Goal: Task Accomplishment & Management: Manage account settings

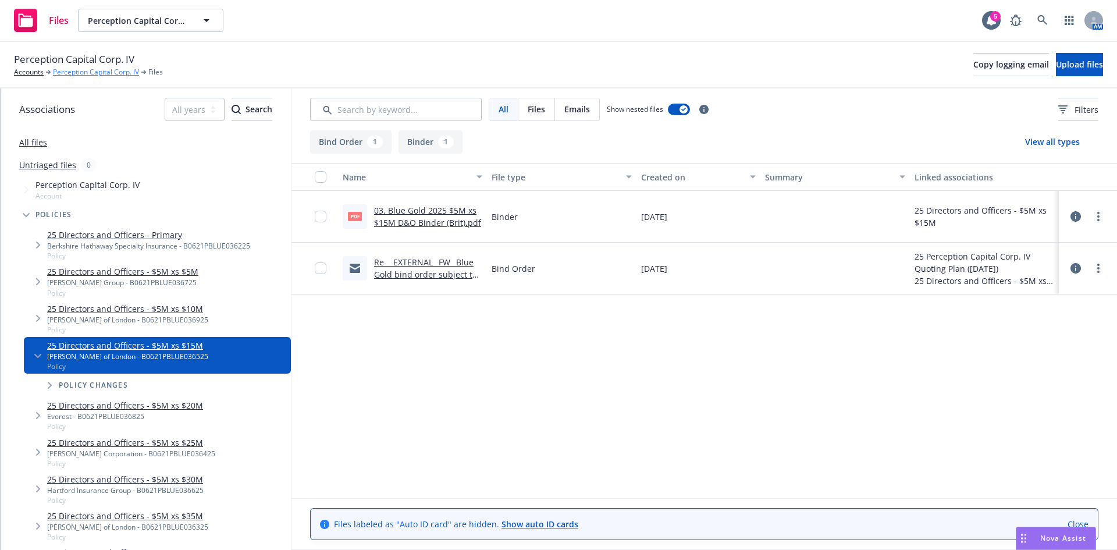
click at [86, 72] on link "Perception Capital Corp. IV" at bounding box center [96, 72] width 86 height 10
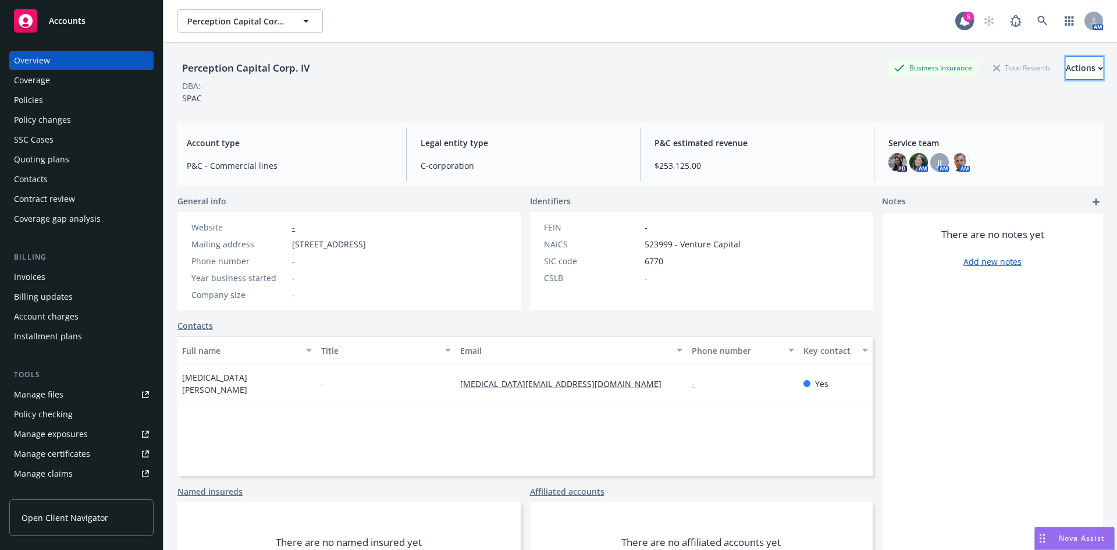
click at [1066, 69] on div "Actions" at bounding box center [1084, 68] width 37 height 22
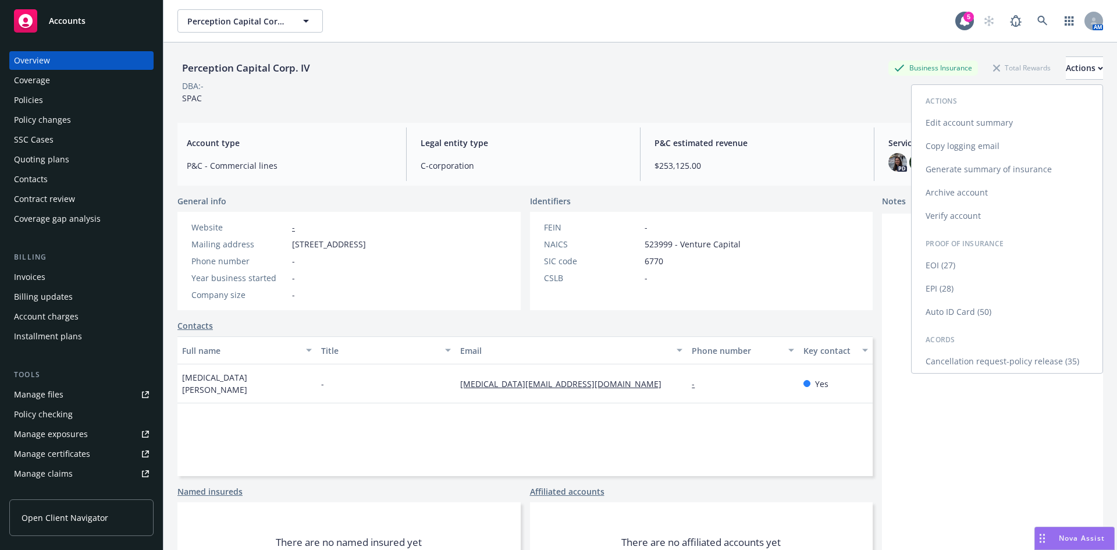
click at [979, 126] on link "Edit account summary" at bounding box center [1007, 122] width 191 height 23
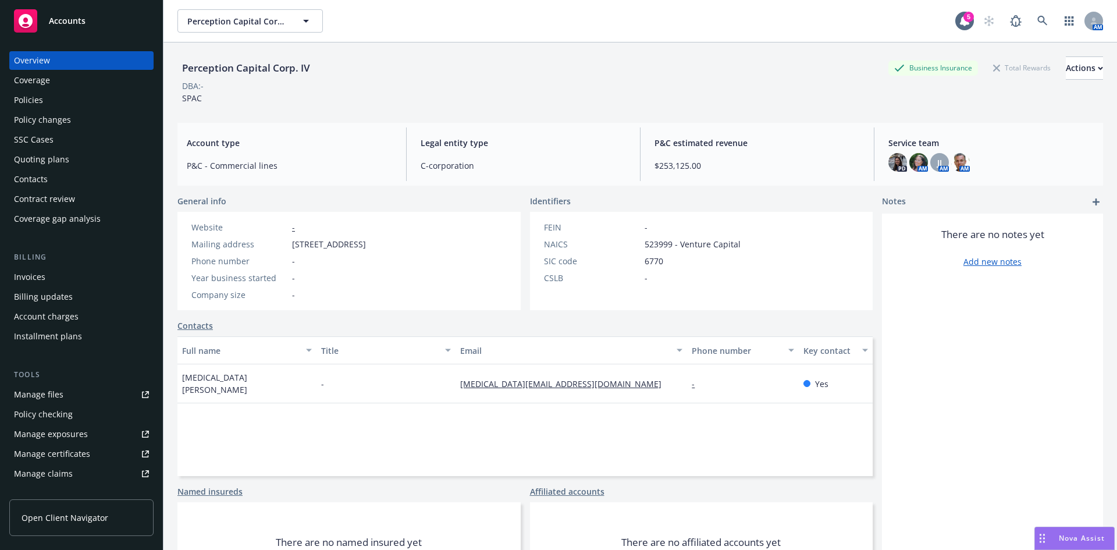
select select "US"
select select "C-corporation"
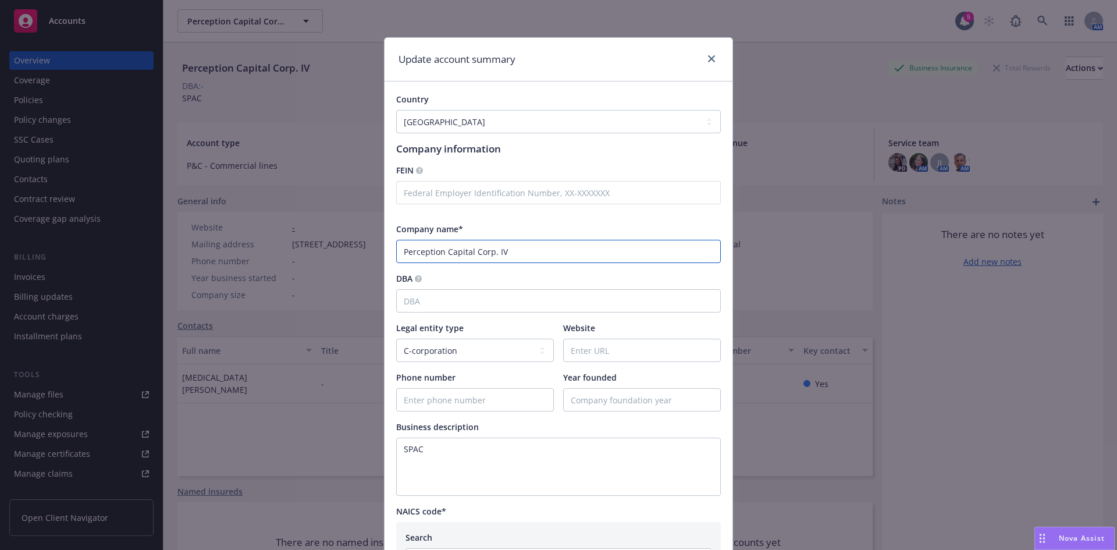
click at [434, 260] on input "Perception Capital Corp. IV" at bounding box center [558, 251] width 325 height 23
click at [450, 254] on input "Blue Gold" at bounding box center [558, 251] width 325 height 23
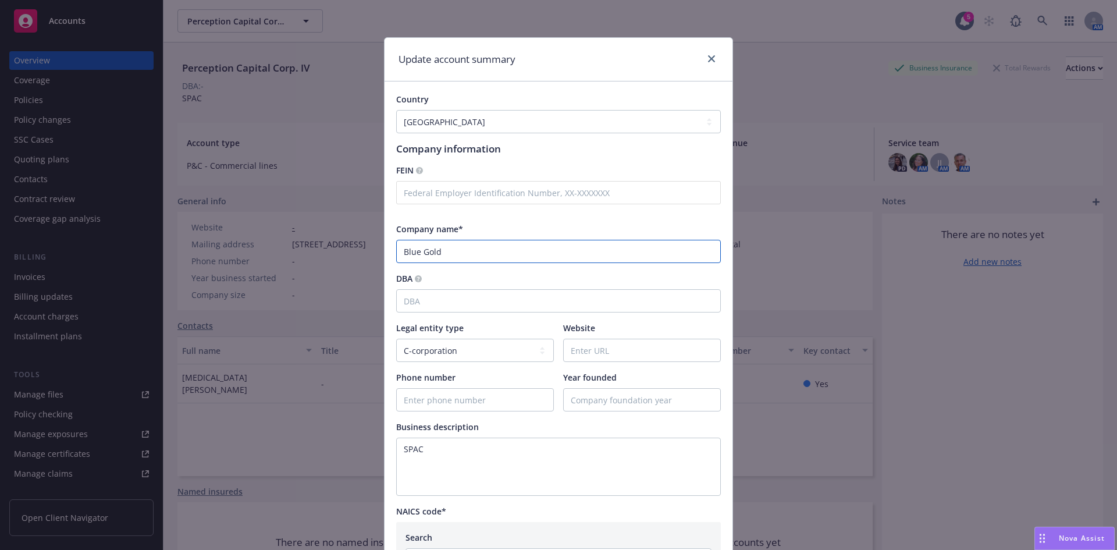
click at [450, 254] on input "Blue Gold" at bounding box center [558, 251] width 325 height 23
paste input "Holdings Limited"
type input "Blue Gold Holdings Limited"
click at [466, 307] on input "DBA" at bounding box center [558, 300] width 325 height 23
type input "Perception Capital Copr. IV"
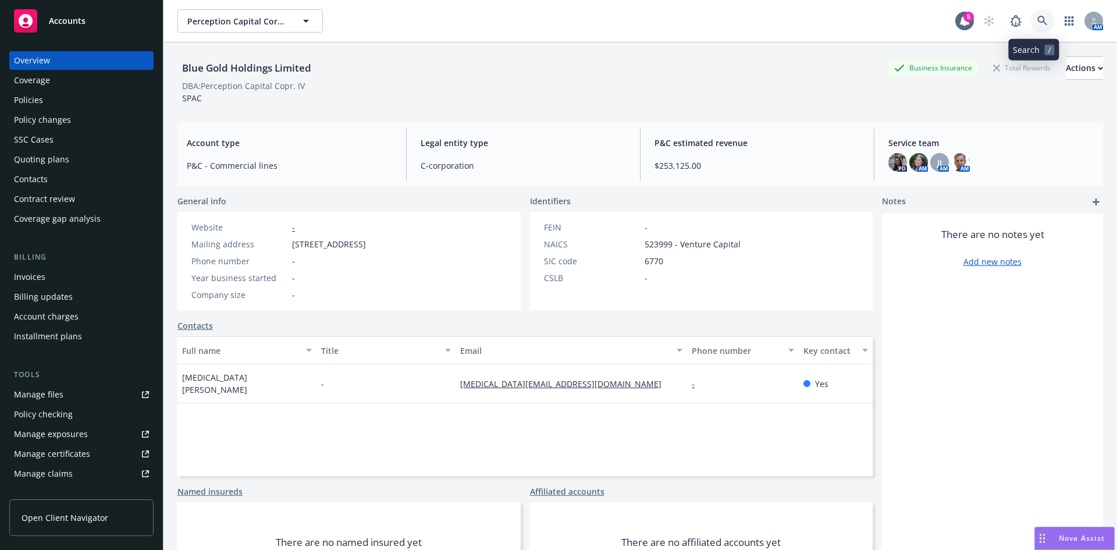
click at [1037, 17] on icon at bounding box center [1042, 21] width 10 height 10
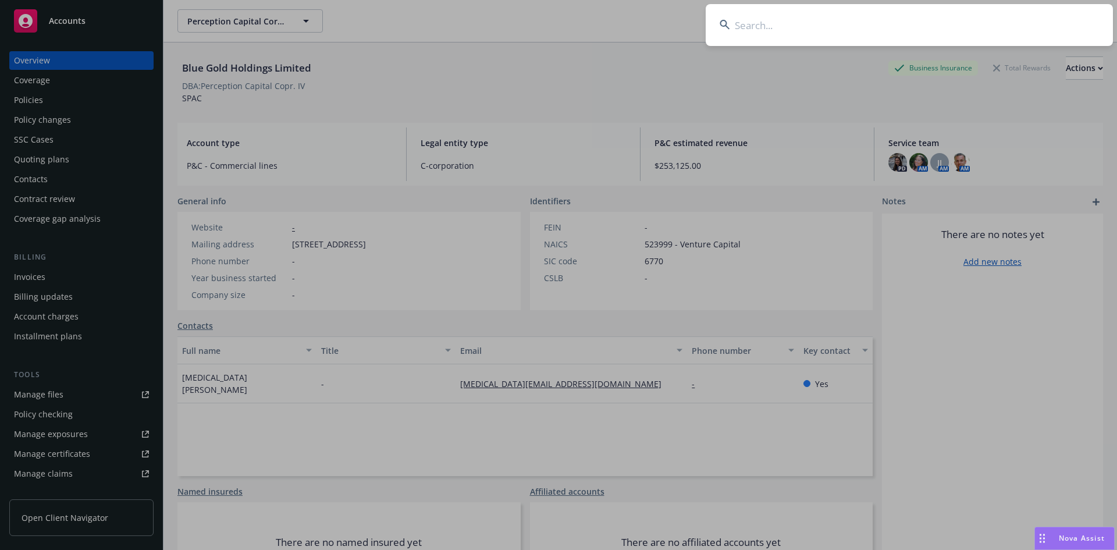
click at [895, 34] on input at bounding box center [909, 25] width 407 height 42
type input "sonatus"
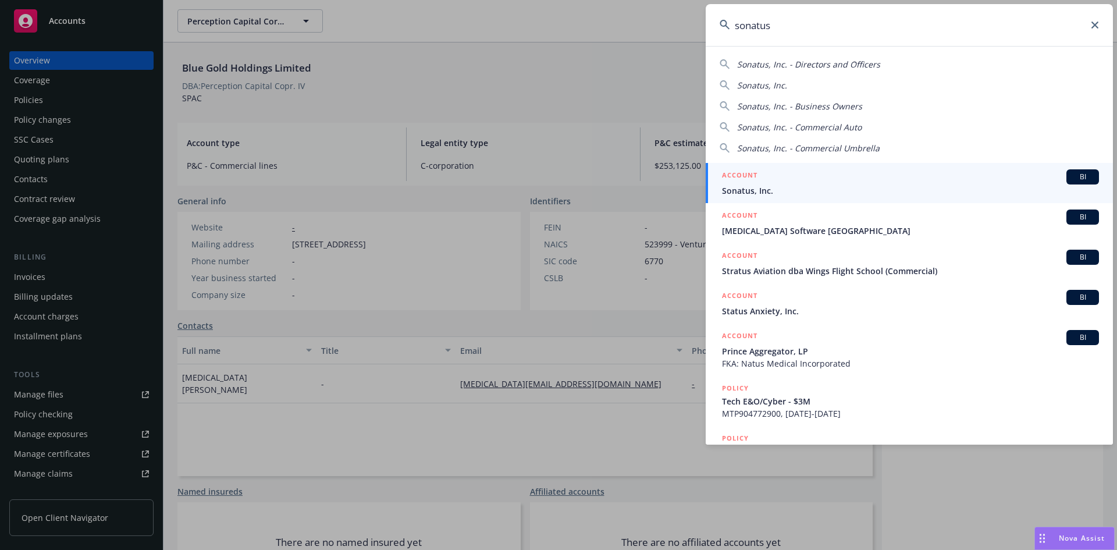
click at [783, 190] on span "Sonatus, Inc." at bounding box center [910, 190] width 377 height 12
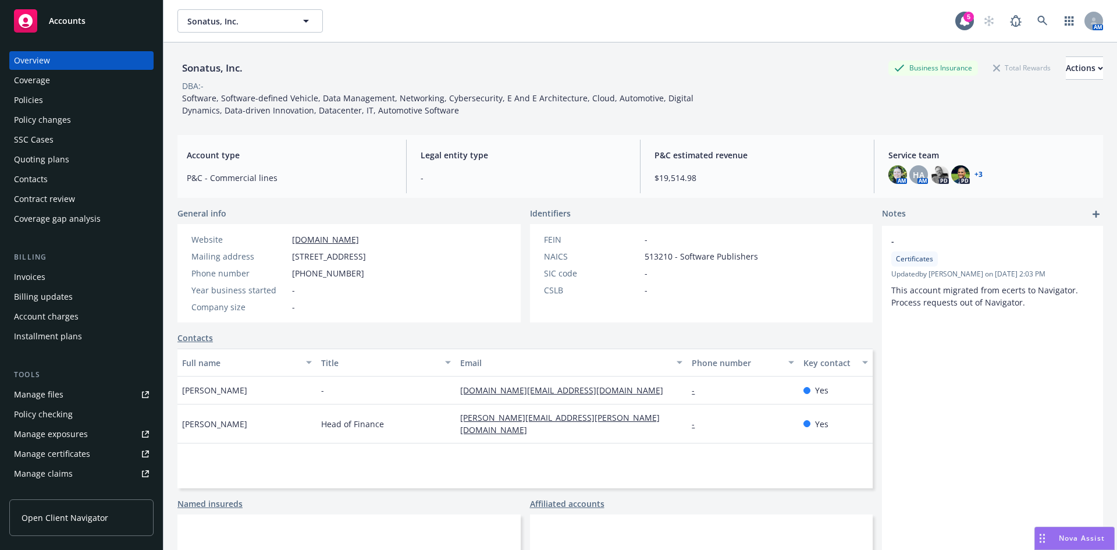
click at [21, 97] on div "Policies" at bounding box center [28, 100] width 29 height 19
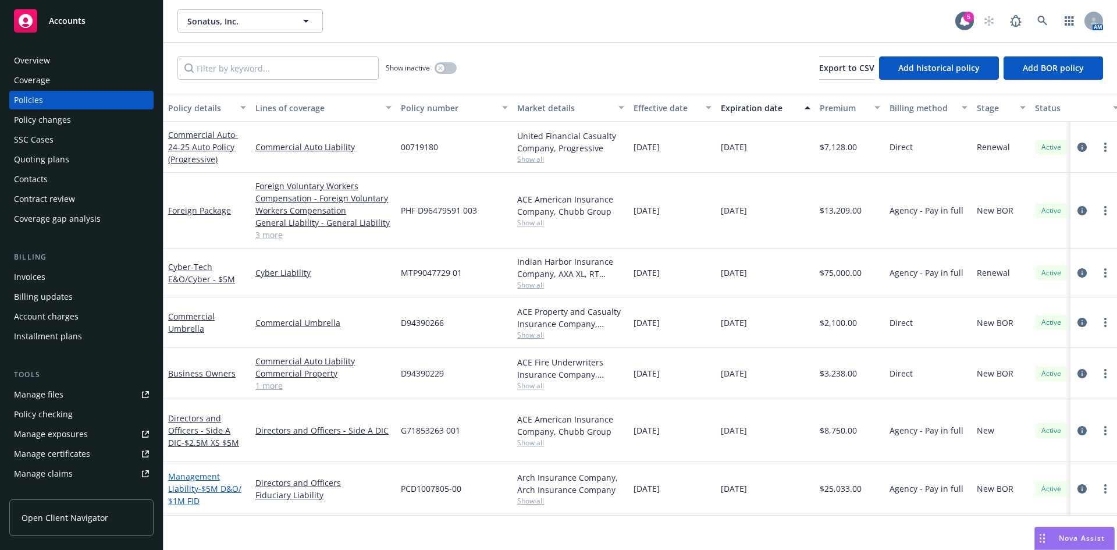
click at [200, 483] on span "- $5M D&O/ $1M FID" at bounding box center [204, 494] width 73 height 23
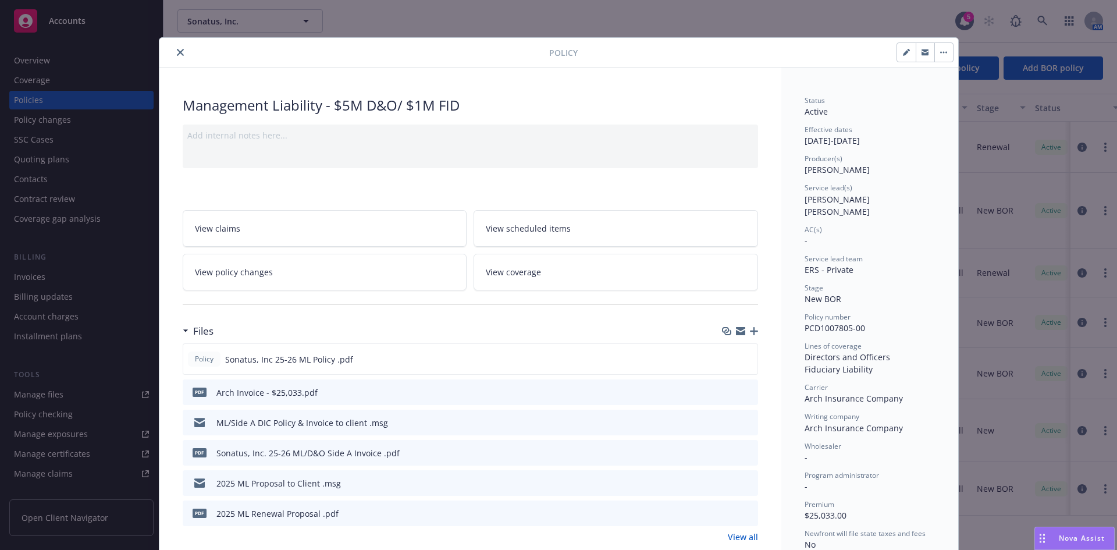
click at [177, 51] on icon "close" at bounding box center [180, 52] width 7 height 7
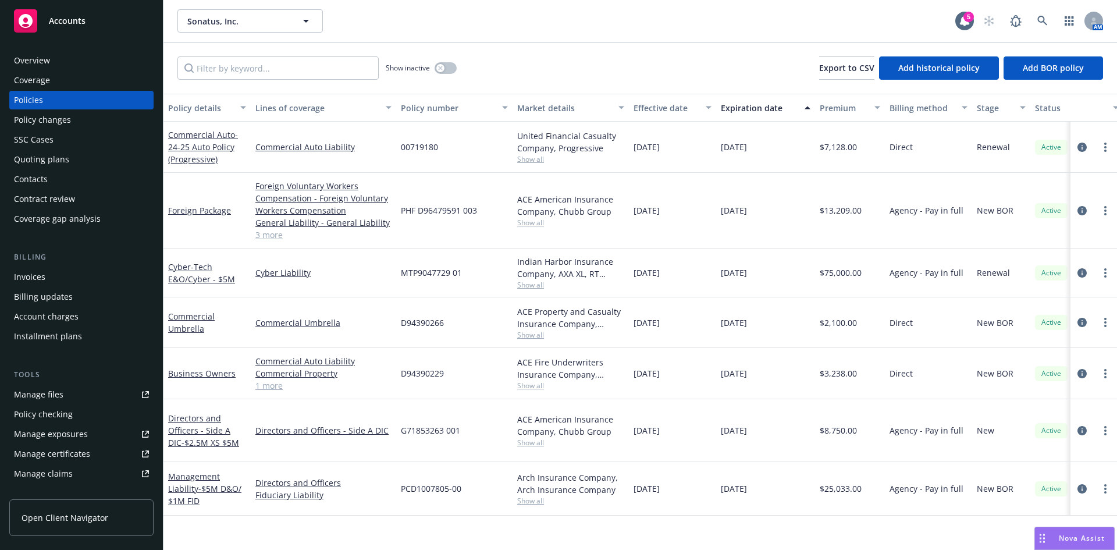
scroll to position [228, 0]
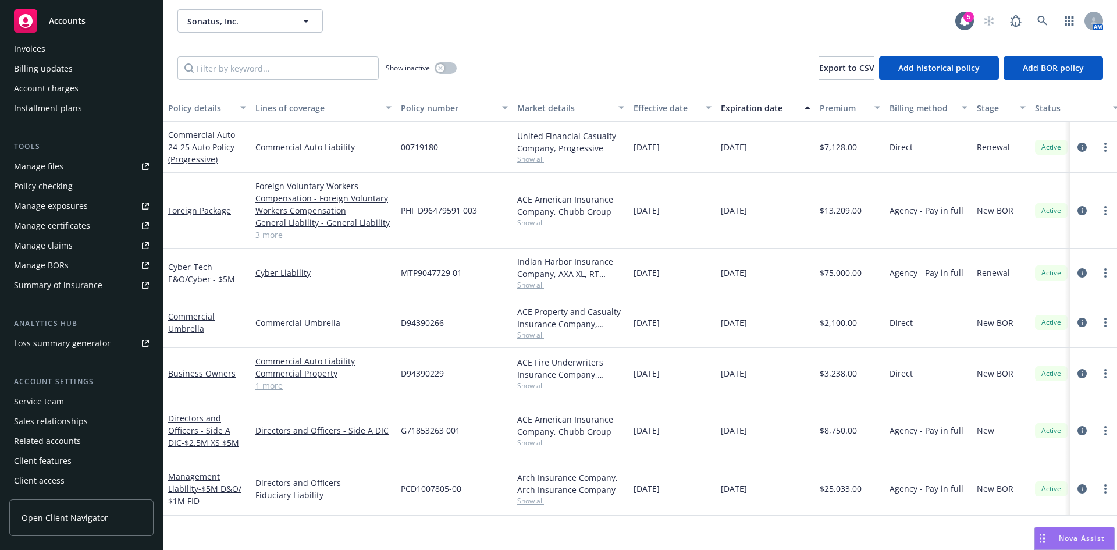
click at [38, 402] on div "Service team" at bounding box center [39, 401] width 50 height 19
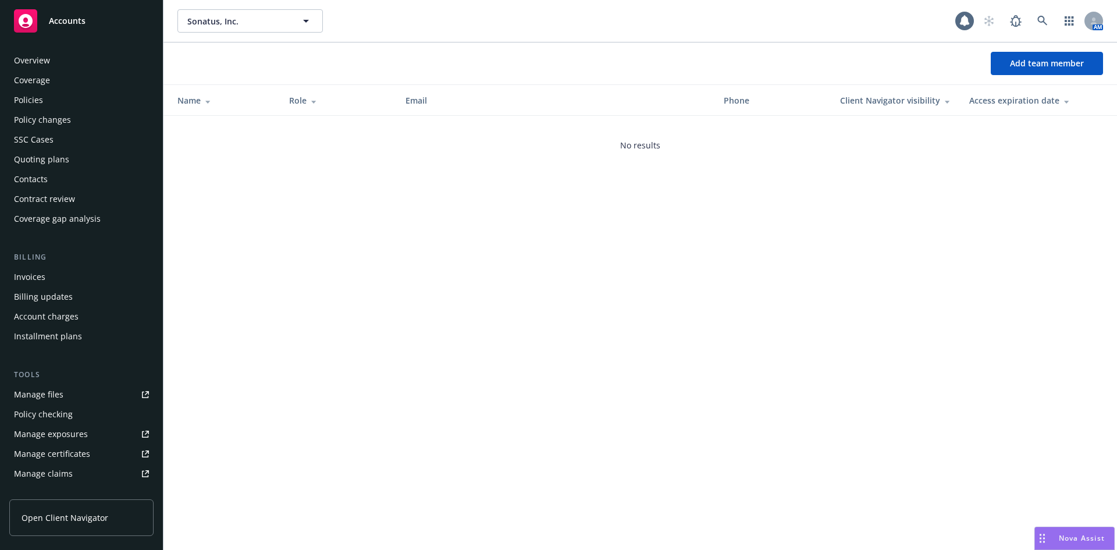
scroll to position [228, 0]
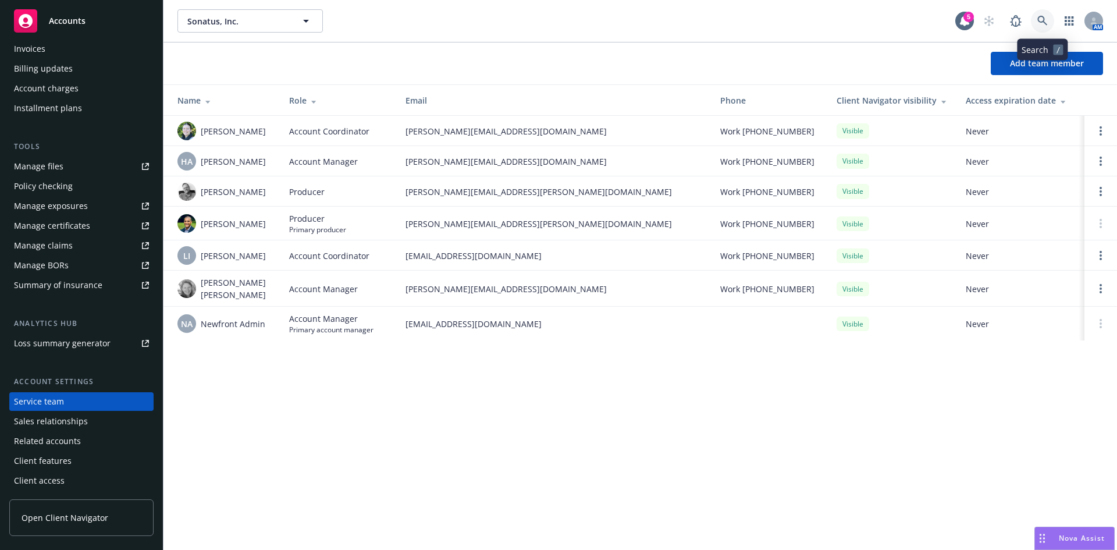
click at [1042, 15] on link at bounding box center [1042, 20] width 23 height 23
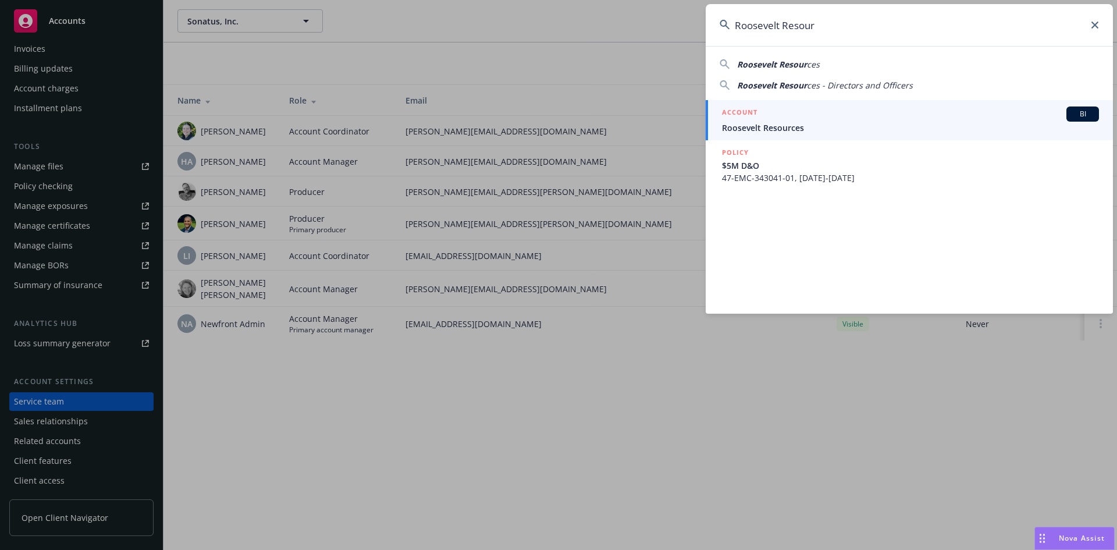
type input "Roosevelt Resour"
click at [760, 125] on span "Roosevelt Resources" at bounding box center [910, 128] width 377 height 12
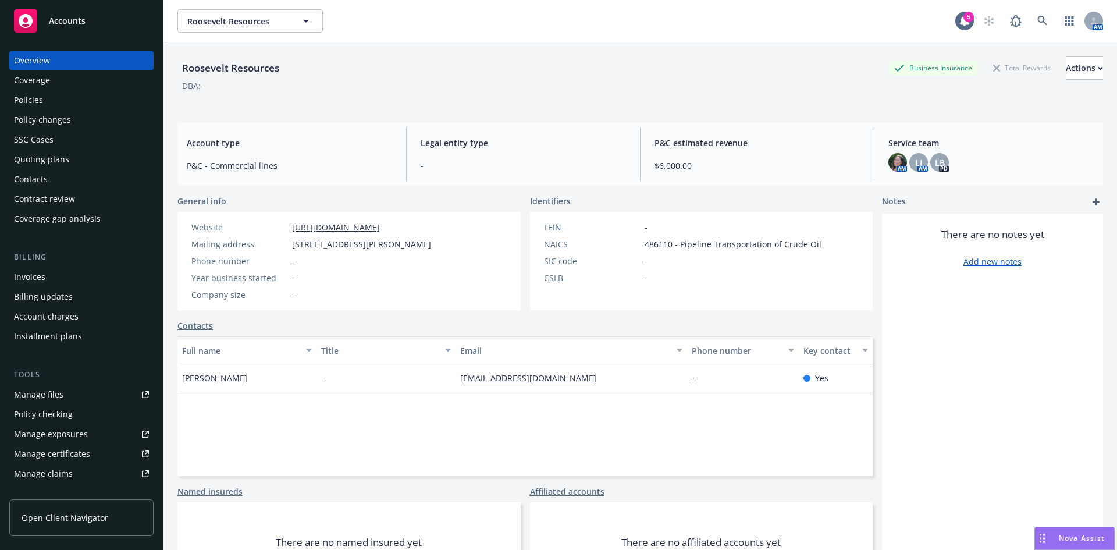
click at [35, 278] on div "Invoices" at bounding box center [29, 277] width 31 height 19
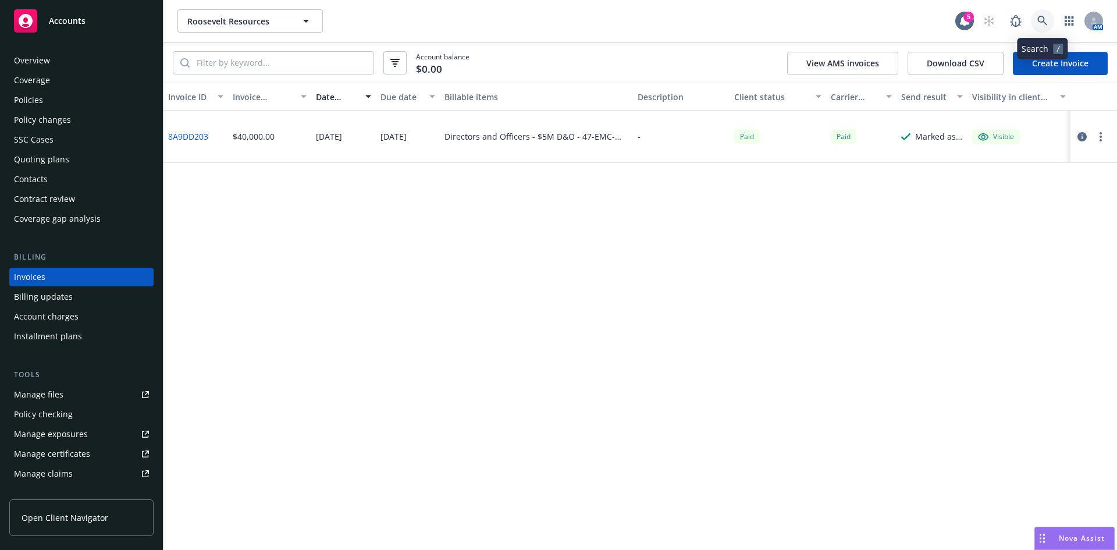
click at [1037, 20] on link at bounding box center [1042, 20] width 23 height 23
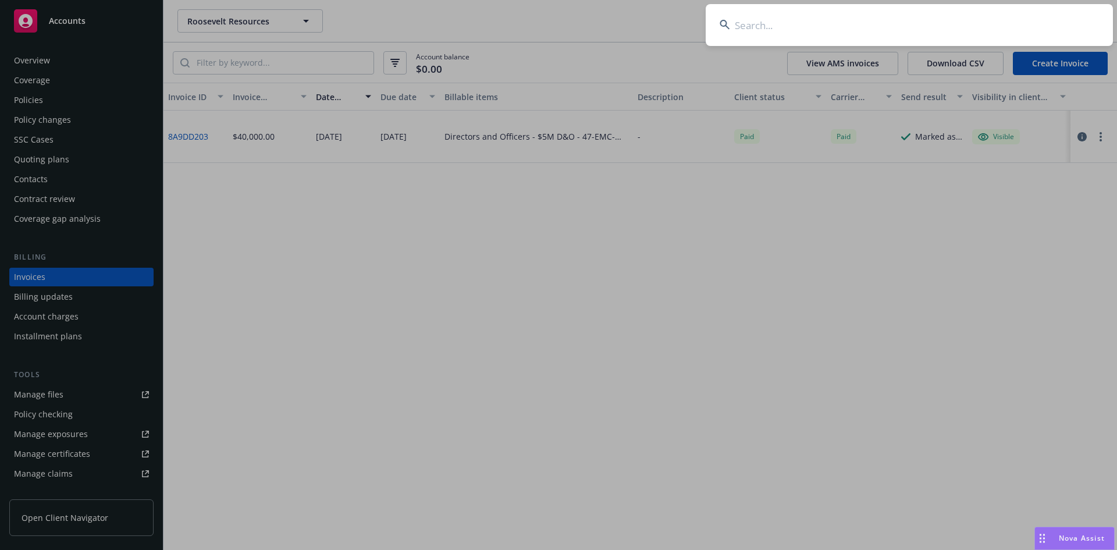
click at [878, 19] on input at bounding box center [909, 25] width 407 height 42
type input "retool"
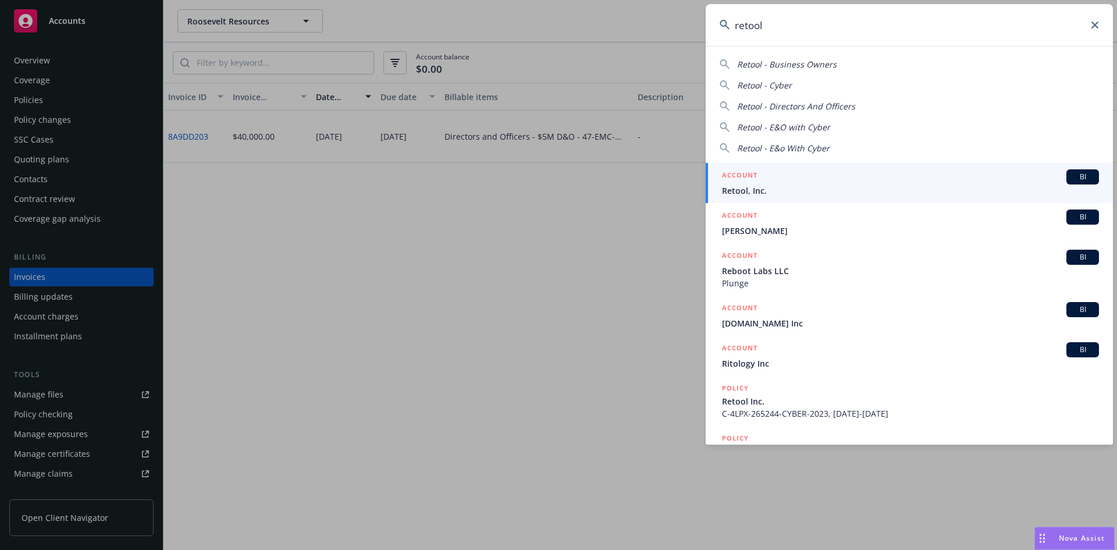
click at [786, 186] on span "Retool, Inc." at bounding box center [910, 190] width 377 height 12
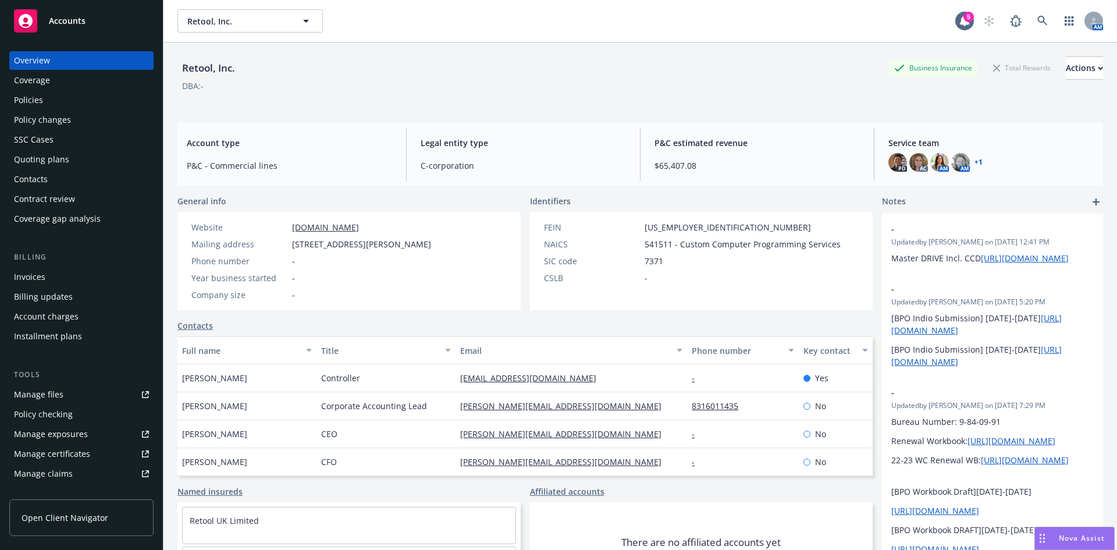
click at [41, 278] on div "Invoices" at bounding box center [29, 277] width 31 height 19
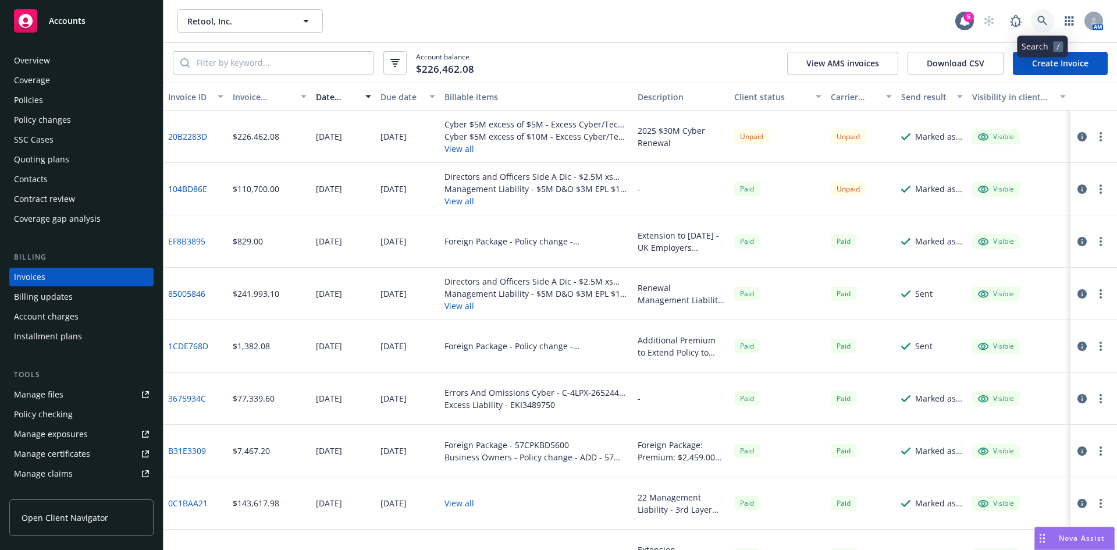
click at [1043, 22] on icon at bounding box center [1042, 21] width 10 height 10
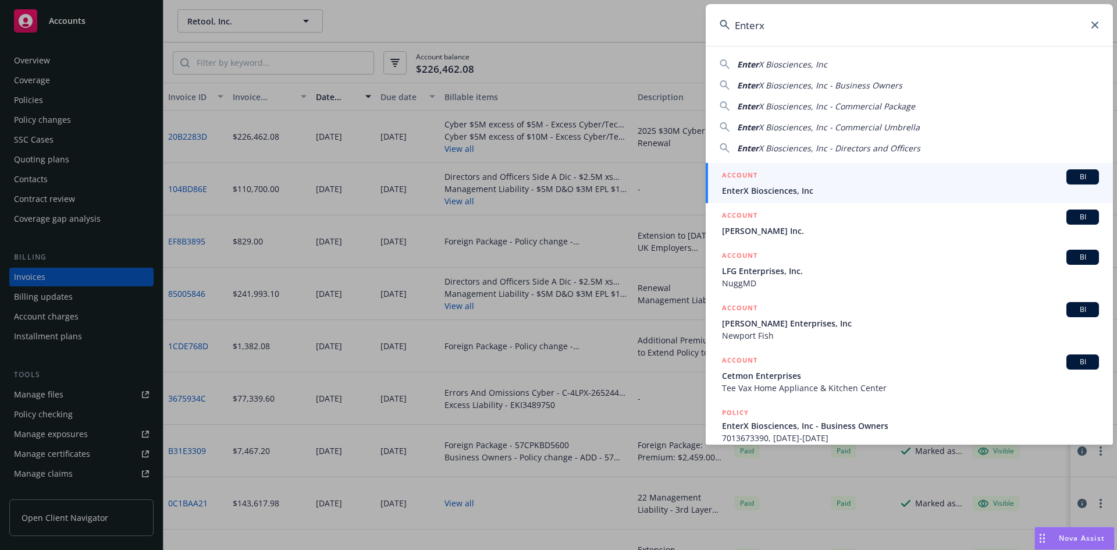
type input "Enterx"
click at [755, 187] on span "EnterX Biosciences, Inc" at bounding box center [910, 190] width 377 height 12
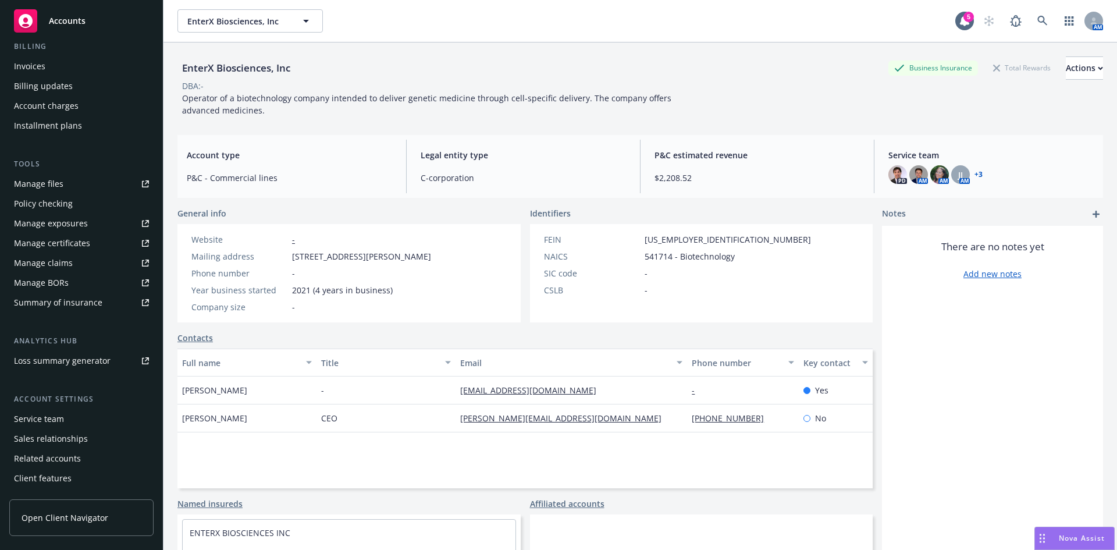
scroll to position [228, 0]
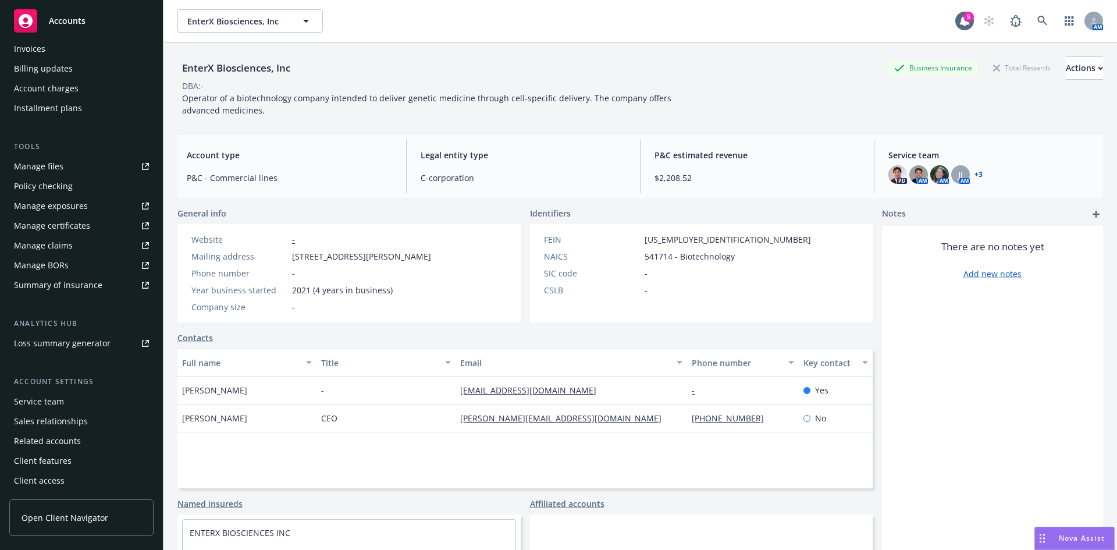
click at [65, 406] on div "Service team" at bounding box center [81, 401] width 135 height 19
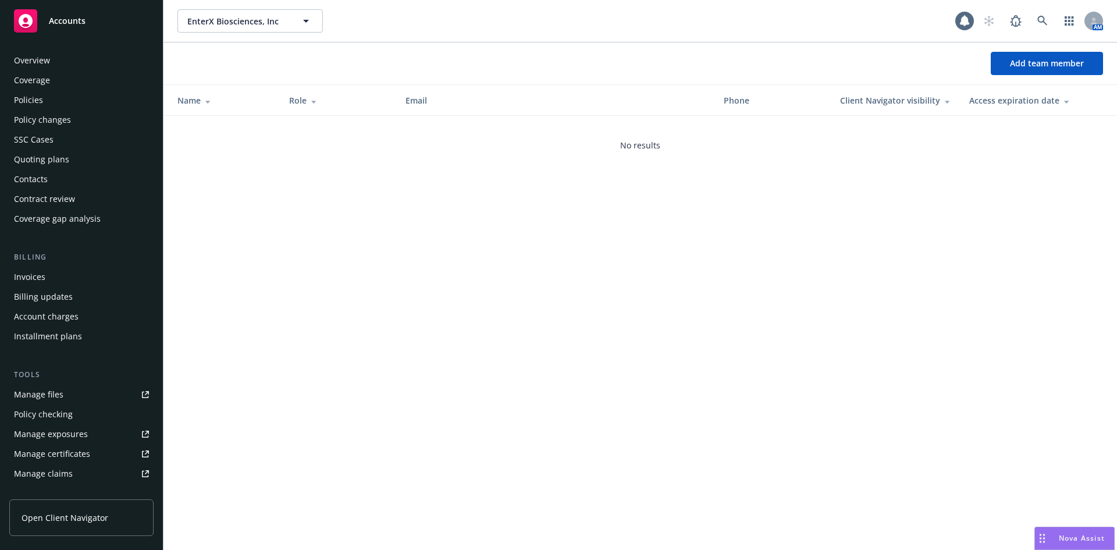
scroll to position [228, 0]
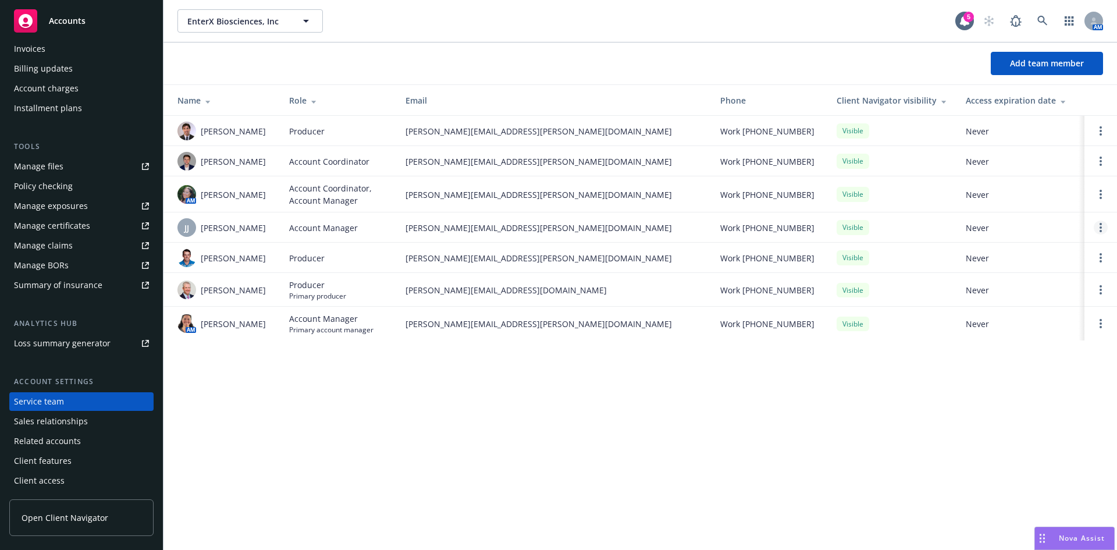
click at [1104, 229] on link "Open options" at bounding box center [1101, 228] width 14 height 14
click at [1002, 193] on link "Remove account manager" at bounding box center [1008, 200] width 168 height 23
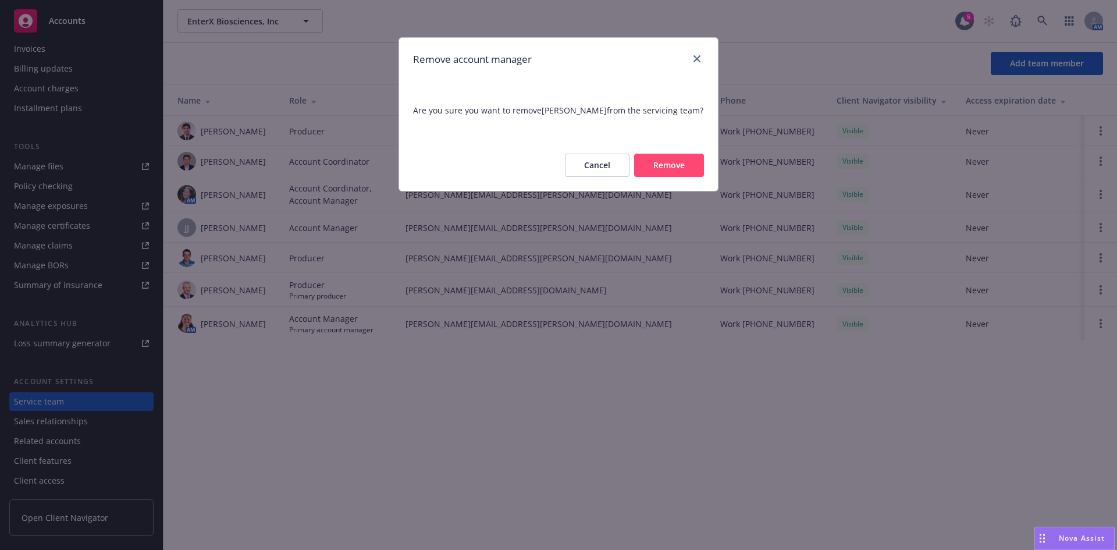
click at [658, 162] on button "Remove" at bounding box center [669, 165] width 70 height 23
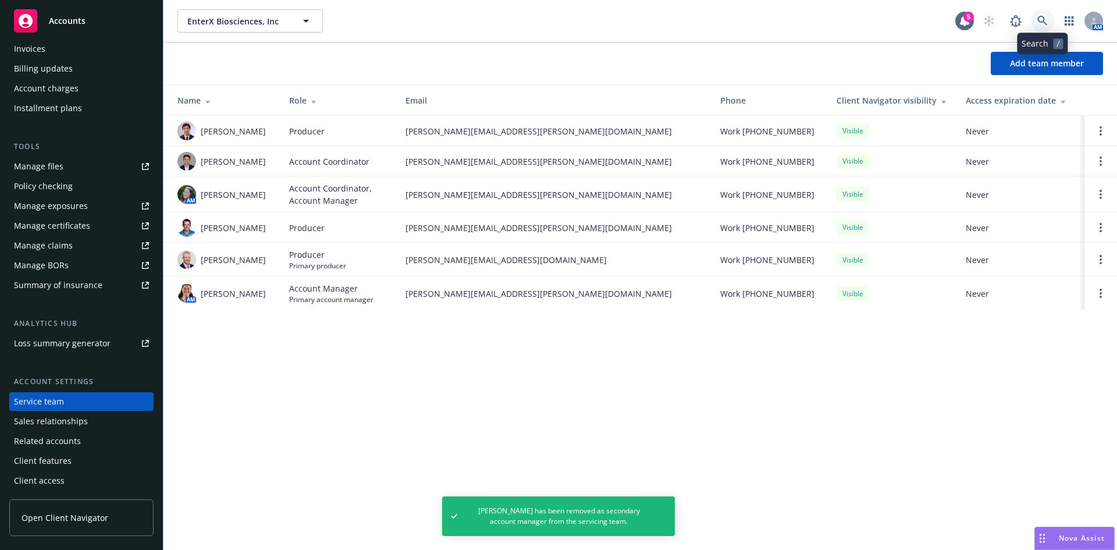
click at [1033, 15] on link at bounding box center [1042, 20] width 23 height 23
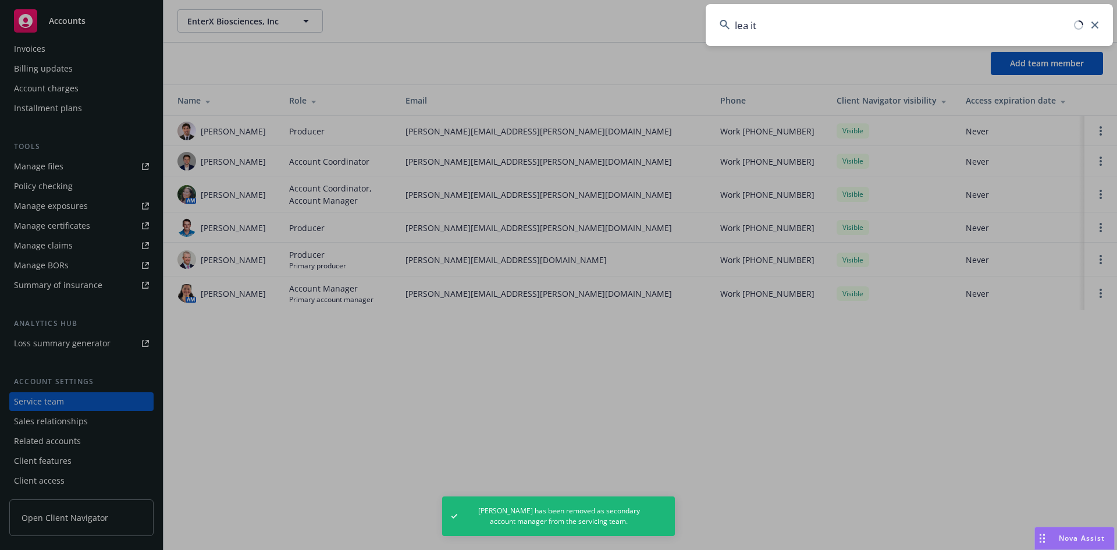
type input "lea itt"
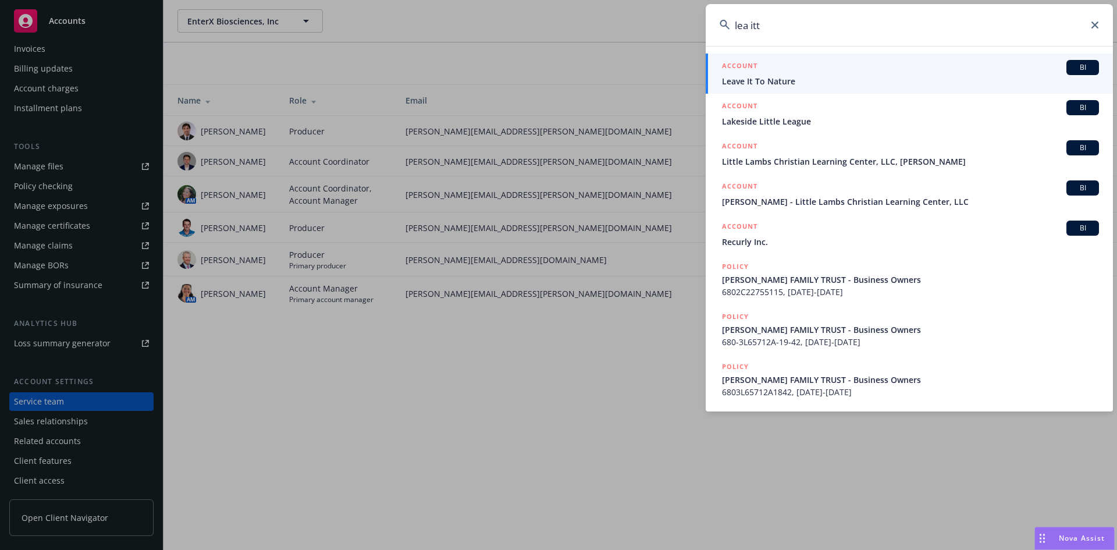
click at [768, 29] on input "lea itt" at bounding box center [909, 25] width 407 height 42
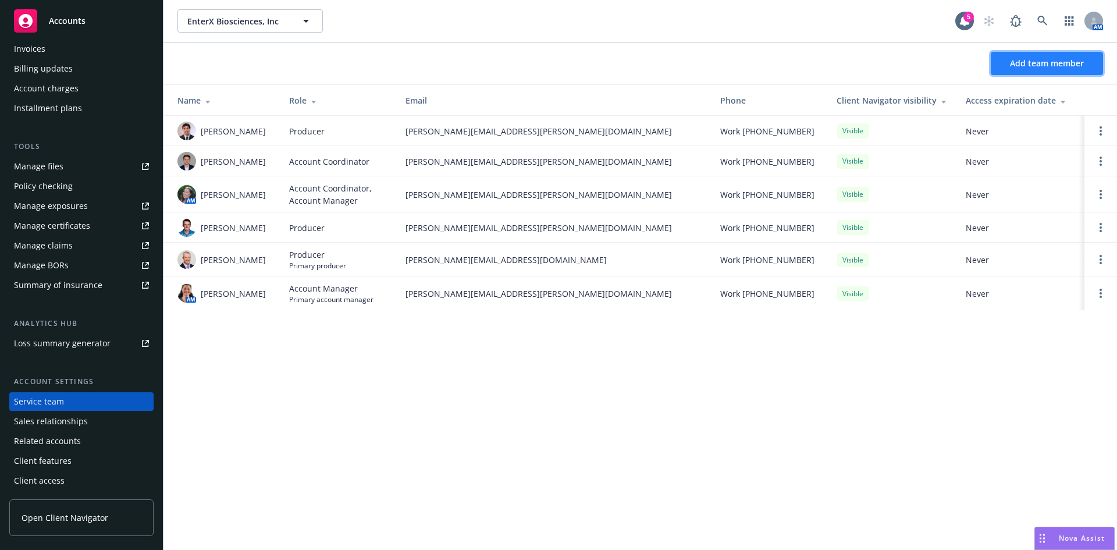
click at [1049, 60] on span "Add team member" at bounding box center [1047, 63] width 74 height 11
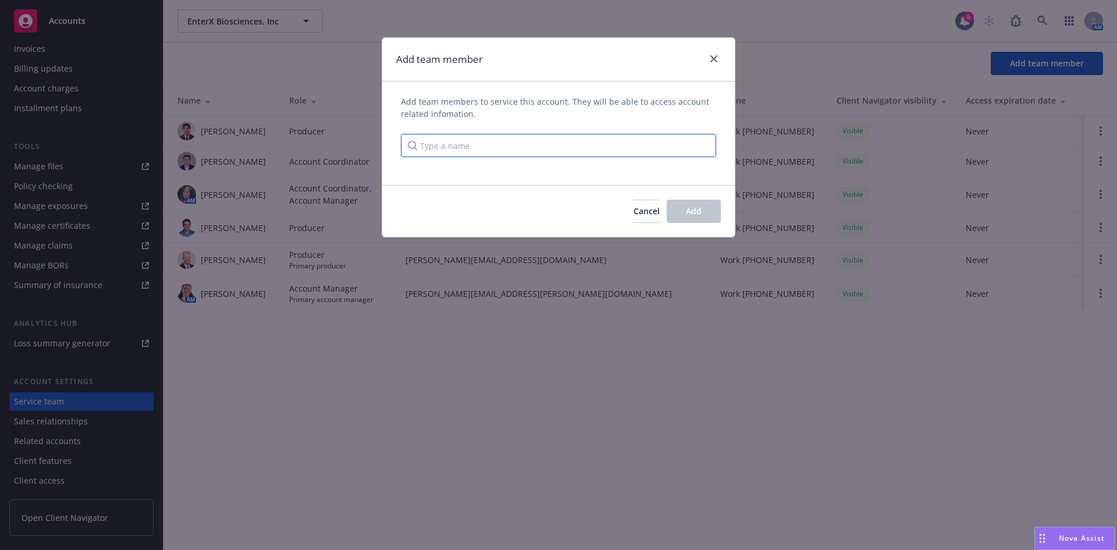
click at [582, 148] on input "Type a name" at bounding box center [558, 145] width 315 height 23
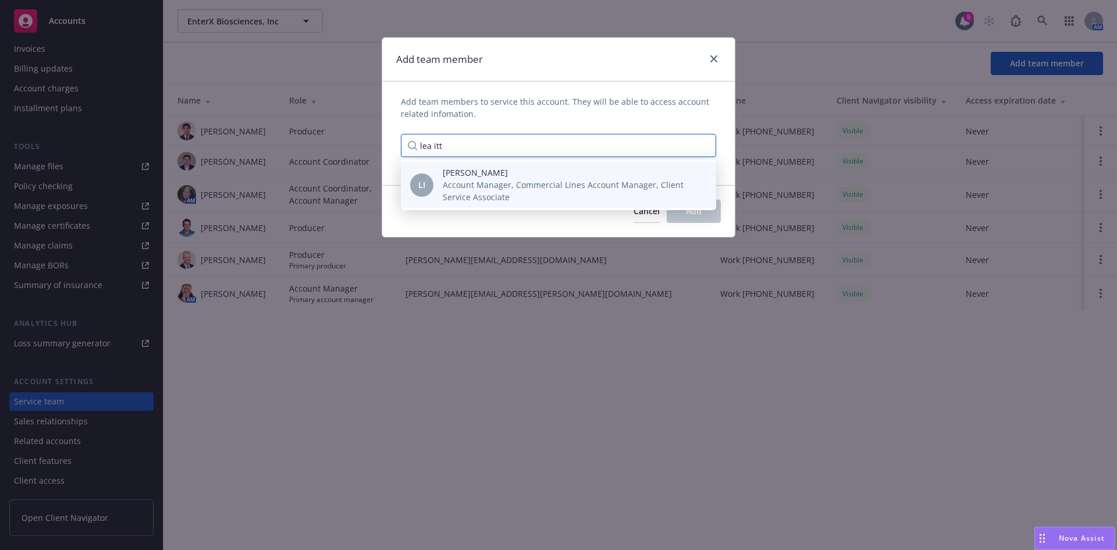
type input "lea itt"
click at [476, 182] on span "Account Manager, Commercial Lines Account Manager, Client Service Associate" at bounding box center [570, 191] width 255 height 24
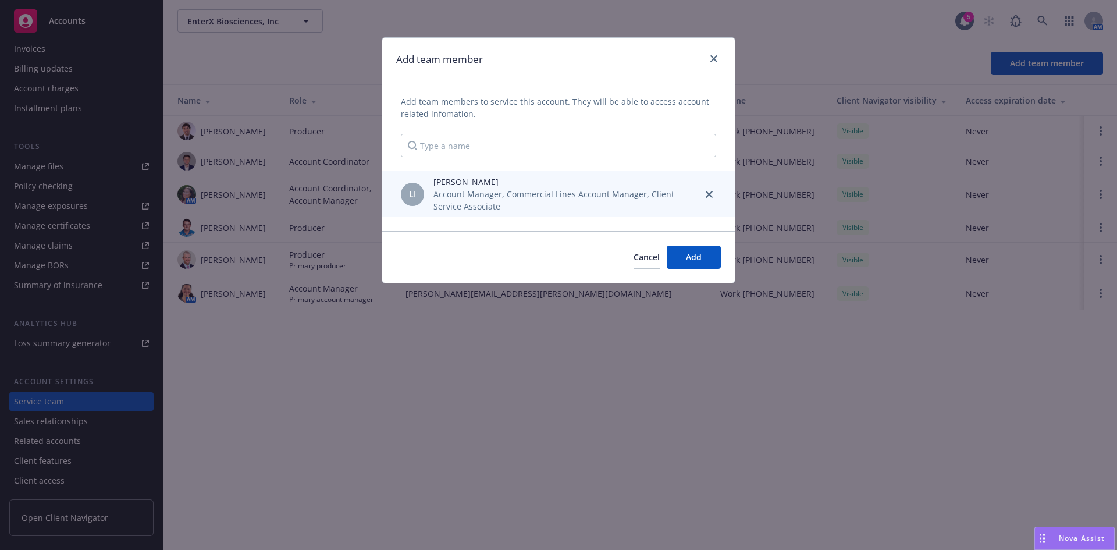
click at [501, 211] on span "Account Manager, Commercial Lines Account Manager, Client Service Associate" at bounding box center [563, 200] width 260 height 24
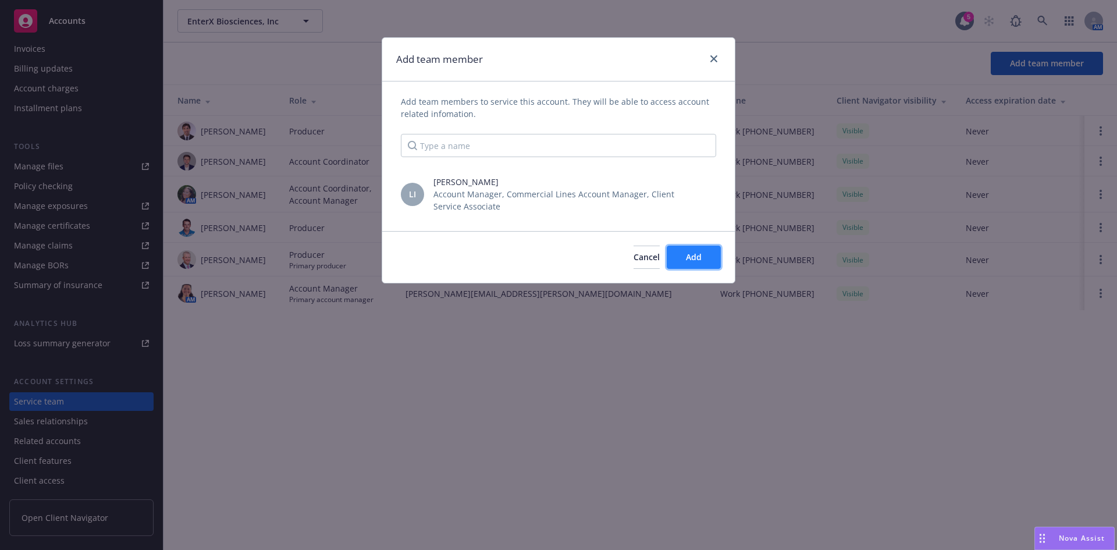
click at [693, 260] on span "Add" at bounding box center [694, 256] width 16 height 11
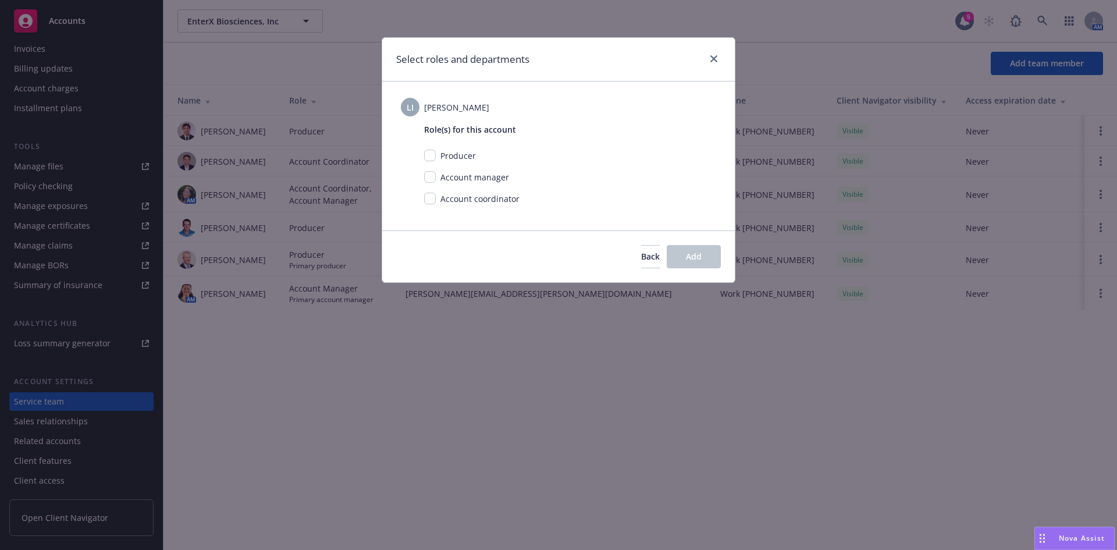
click at [436, 195] on div "Account coordinator" at bounding box center [479, 199] width 86 height 12
click at [434, 196] on input "checkbox" at bounding box center [430, 199] width 12 height 12
checkbox input "true"
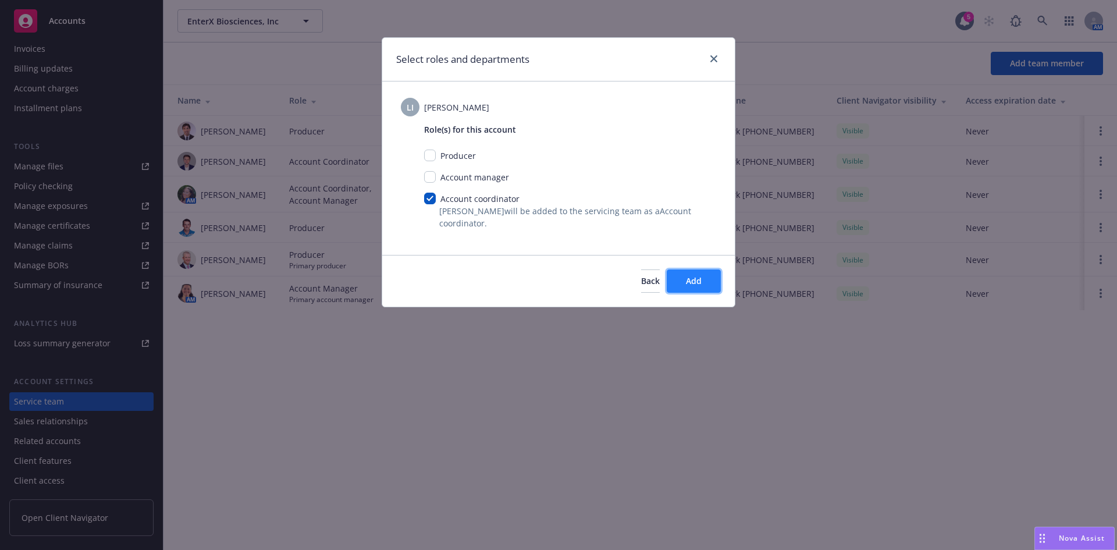
click at [701, 284] on span "Add" at bounding box center [694, 280] width 16 height 11
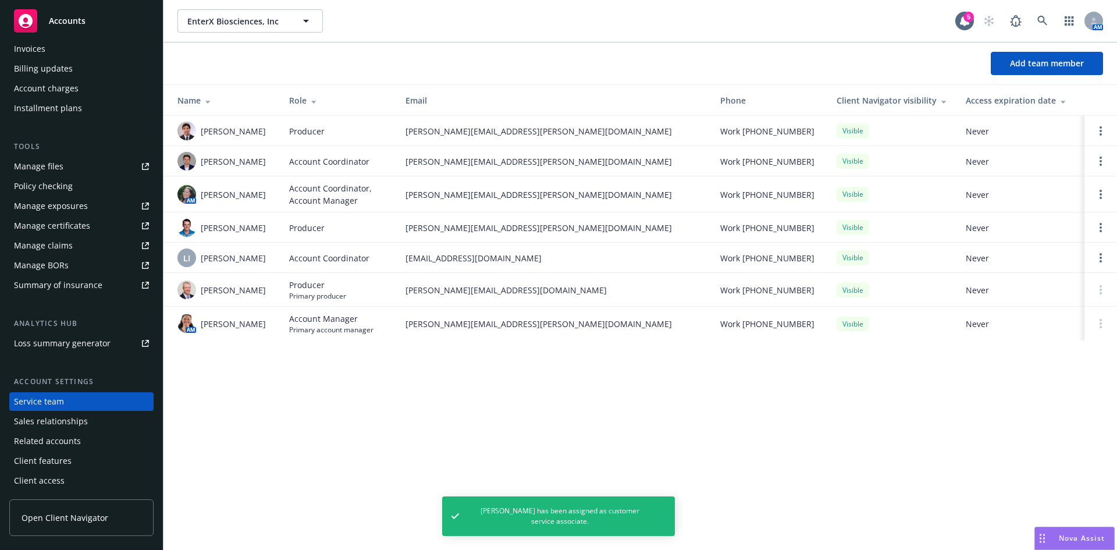
scroll to position [0, 0]
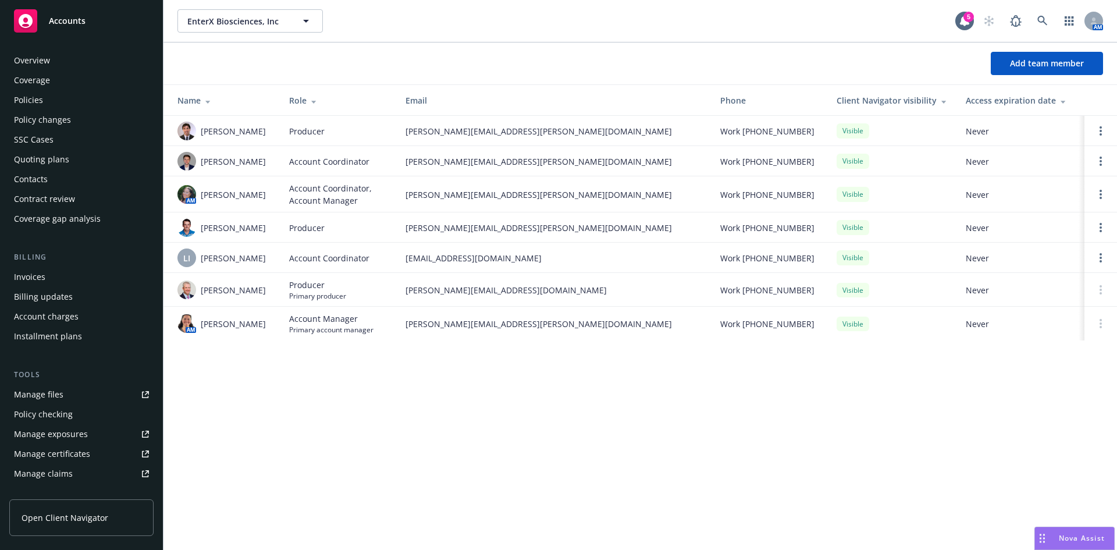
click at [34, 99] on div "Policies" at bounding box center [28, 100] width 29 height 19
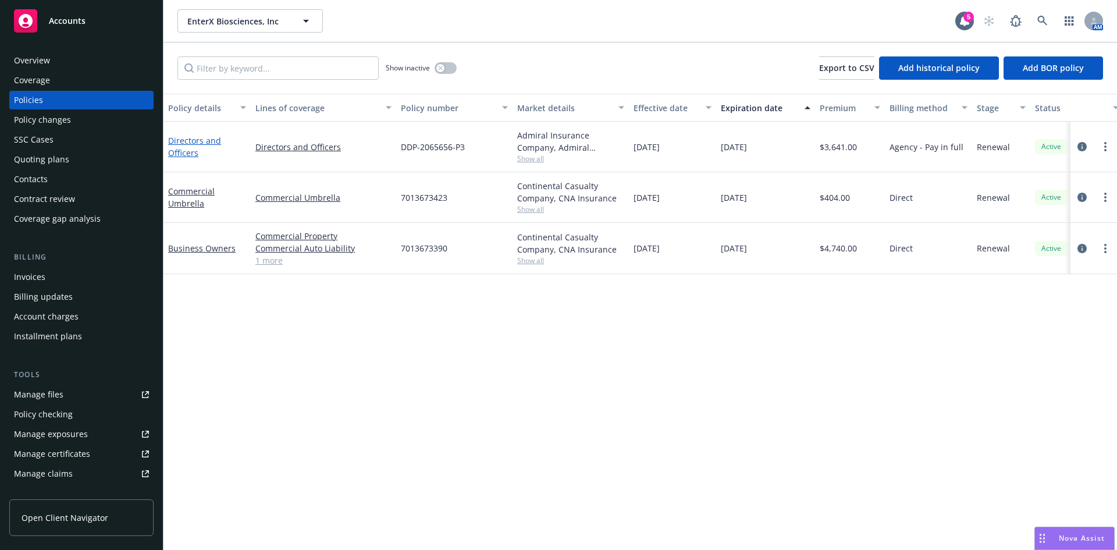
click at [184, 145] on link "Directors and Officers" at bounding box center [194, 146] width 53 height 23
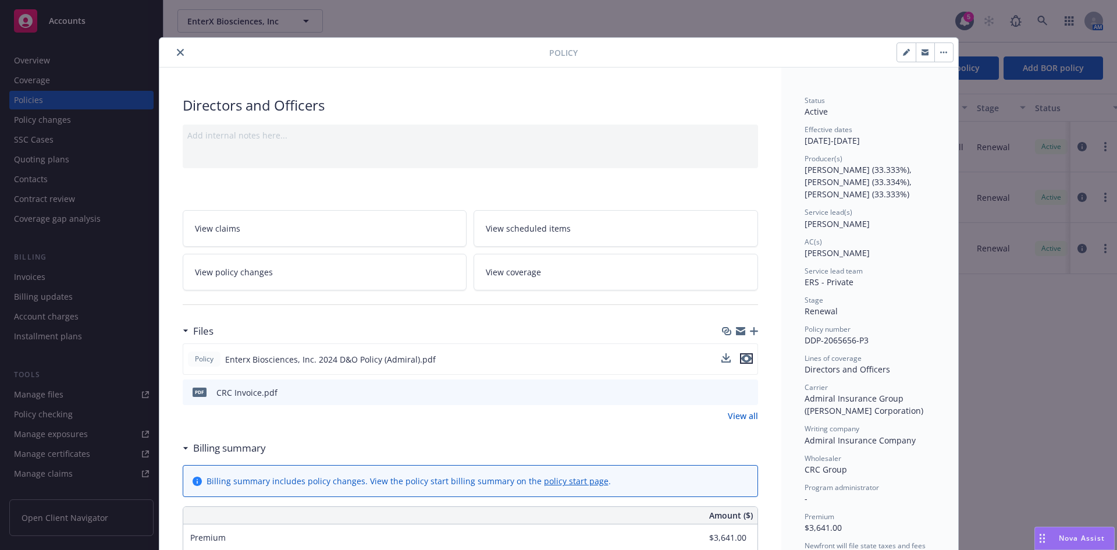
click at [742, 360] on icon "preview file" at bounding box center [746, 358] width 10 height 8
click at [177, 50] on icon "close" at bounding box center [180, 52] width 7 height 7
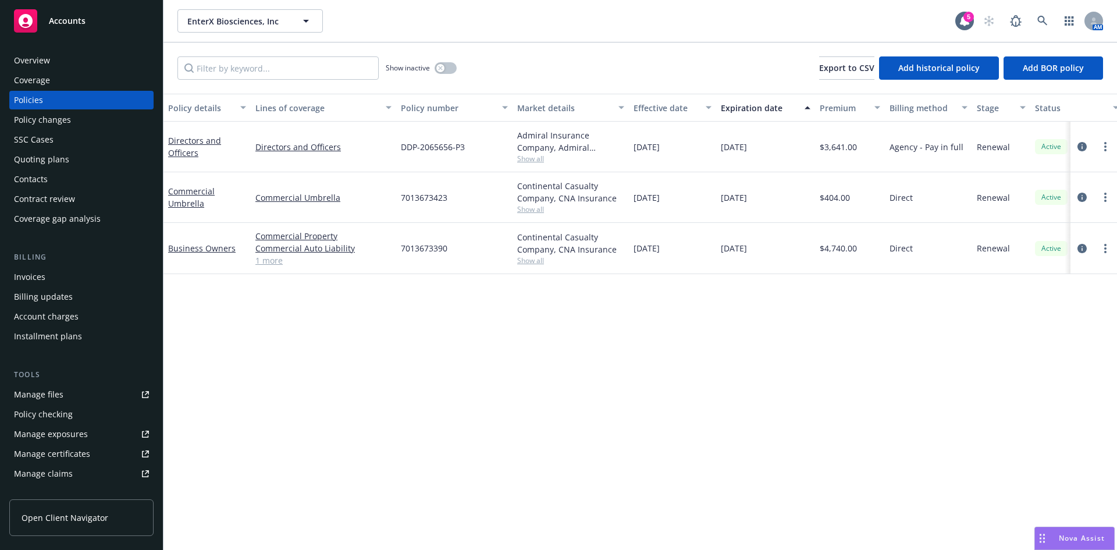
click at [31, 61] on div "Overview" at bounding box center [32, 60] width 36 height 19
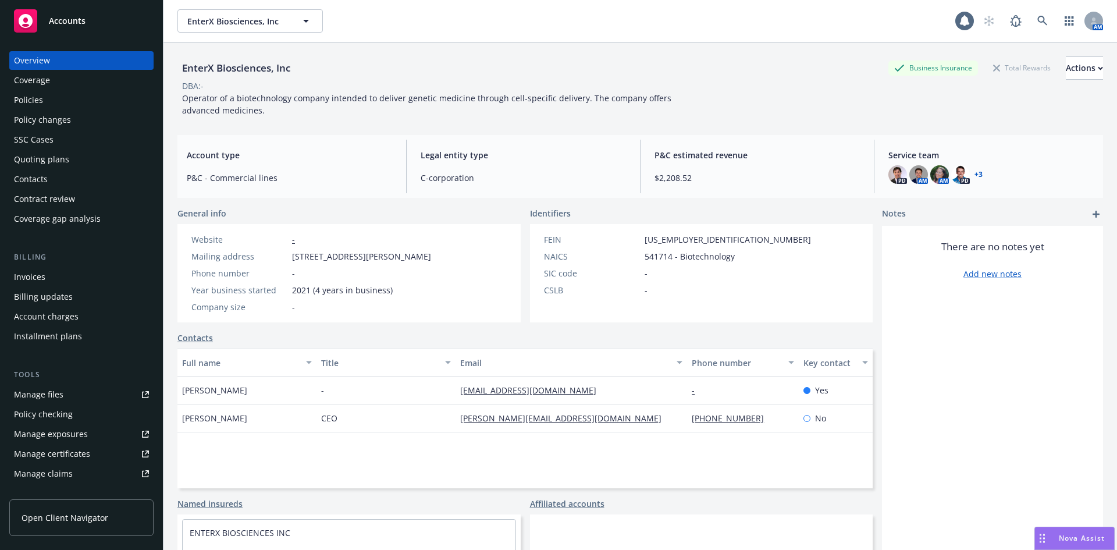
click at [224, 70] on div "EnterX Biosciences, Inc" at bounding box center [236, 68] width 118 height 15
copy div "EnterX Biosciences, Inc"
click at [1037, 17] on icon at bounding box center [1042, 21] width 10 height 10
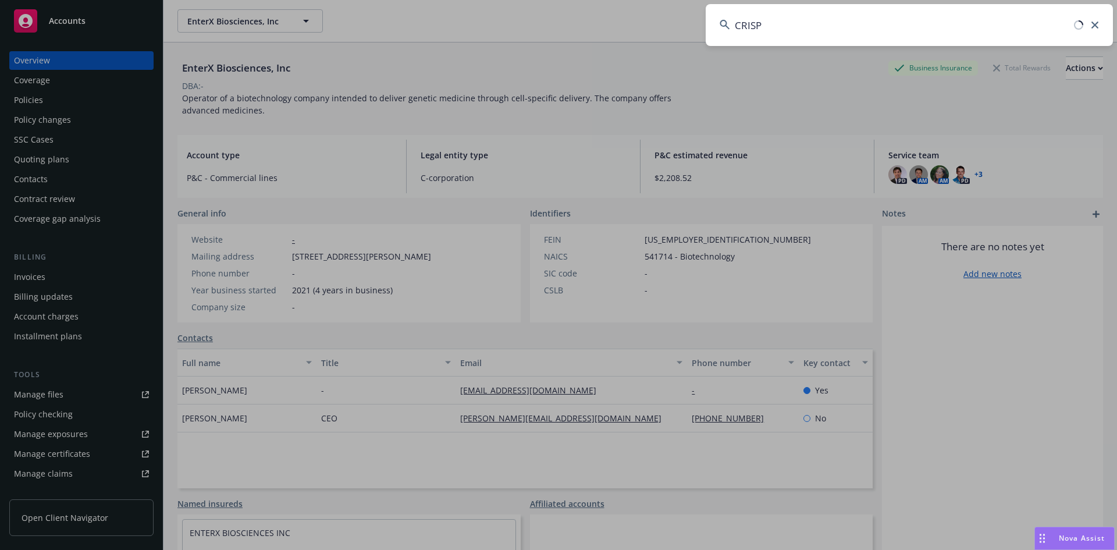
type input "CRISPR"
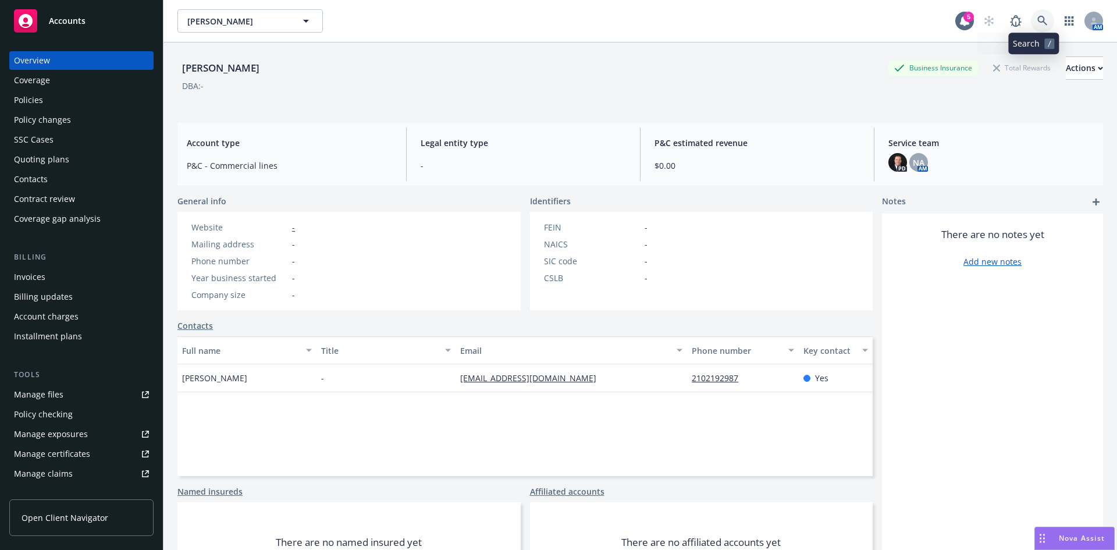
click at [1037, 20] on icon at bounding box center [1042, 21] width 10 height 10
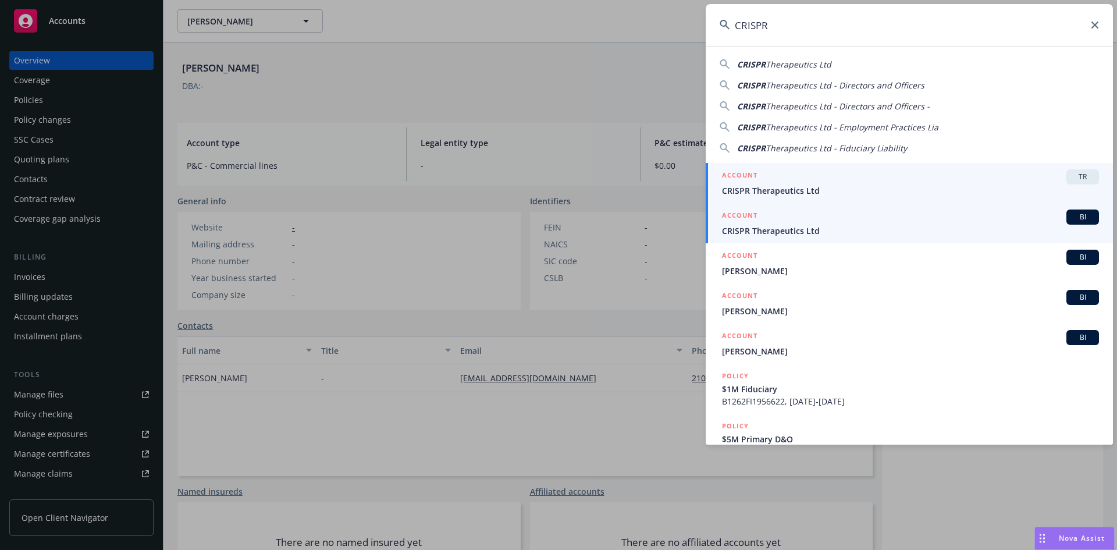
type input "CRISPR"
click at [751, 229] on span "CRISPR Therapeutics Ltd" at bounding box center [910, 231] width 377 height 12
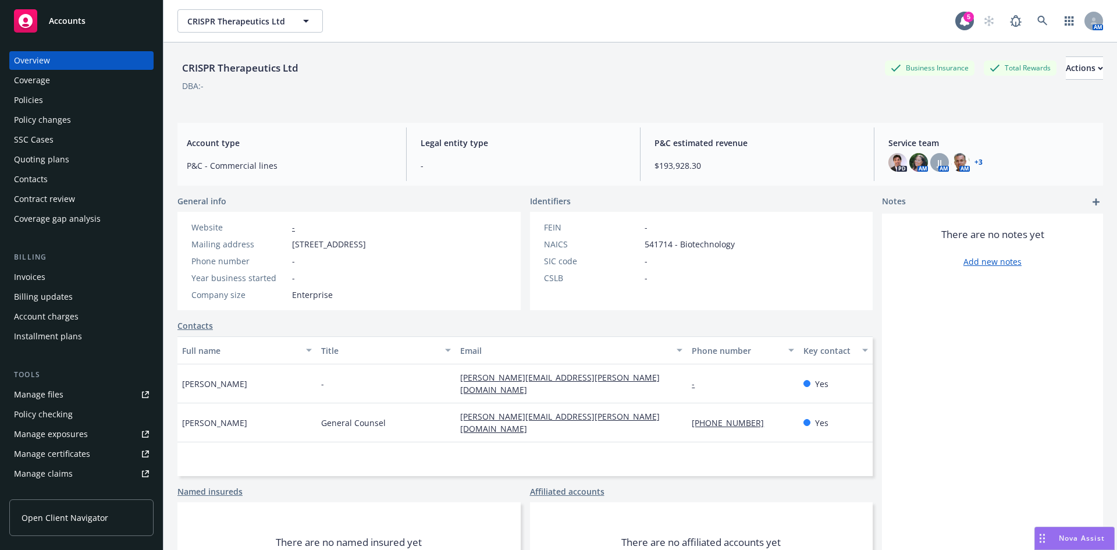
click at [264, 74] on div "CRISPR Therapeutics Ltd" at bounding box center [240, 68] width 126 height 15
click at [259, 66] on div "CRISPR Therapeutics Ltd" at bounding box center [240, 68] width 126 height 15
copy div "CRISPR Therapeutics Ltd"
